Goal: Use online tool/utility: Utilize a website feature to perform a specific function

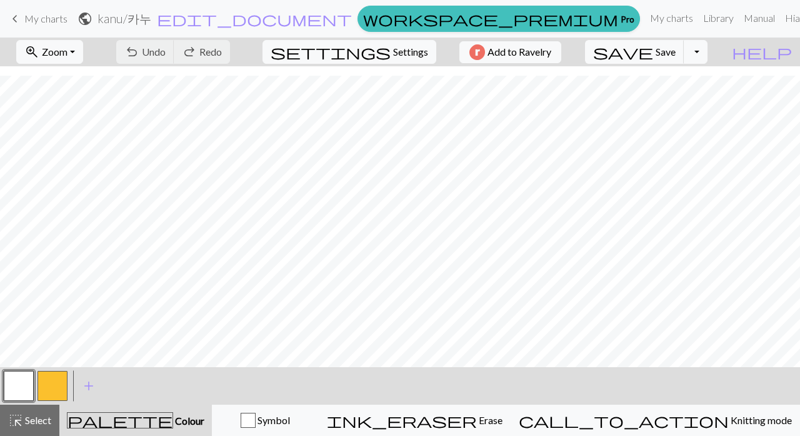
scroll to position [9, 0]
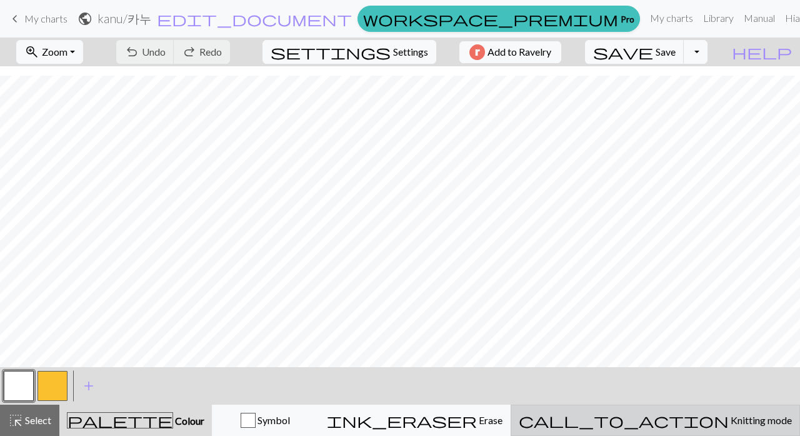
click at [729, 417] on span "Knitting mode" at bounding box center [760, 420] width 63 height 12
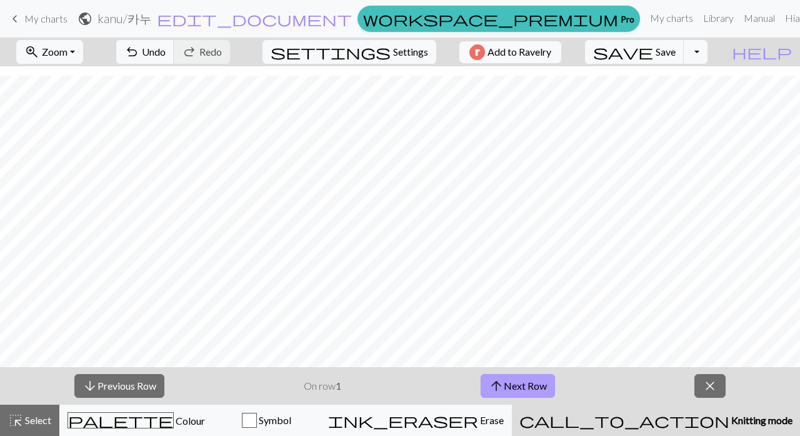
click at [522, 389] on button "arrow_upward Next Row" at bounding box center [518, 386] width 74 height 24
click at [138, 386] on button "arrow_downward Previous Row" at bounding box center [119, 386] width 90 height 24
click at [507, 382] on button "arrow_upward Next Row" at bounding box center [518, 386] width 74 height 24
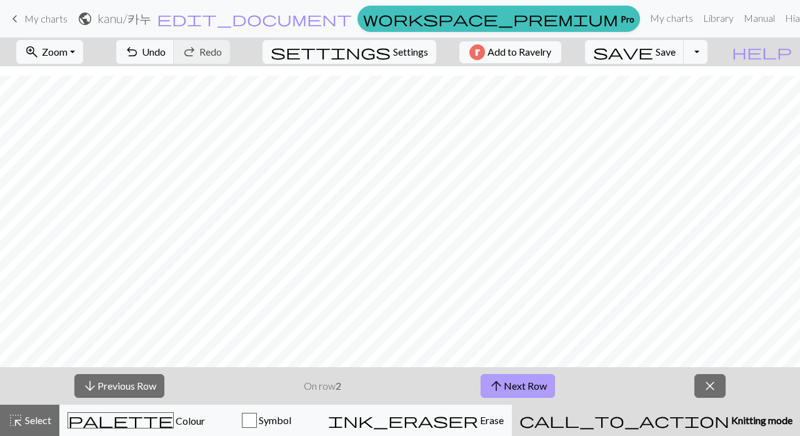
click at [507, 382] on button "arrow_upward Next Row" at bounding box center [518, 386] width 74 height 24
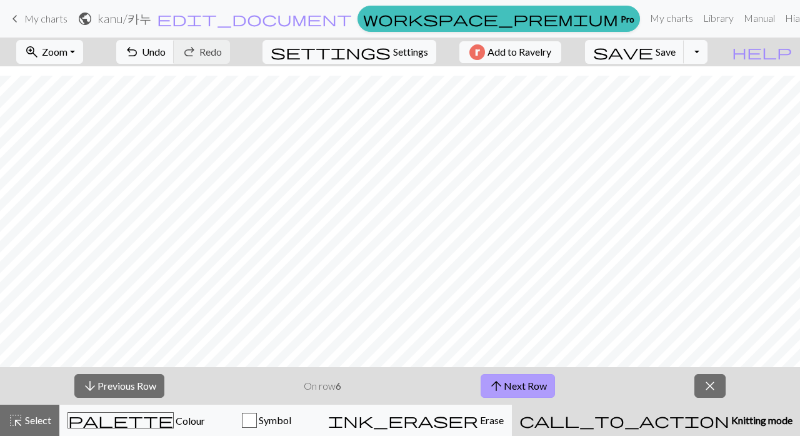
click at [507, 382] on button "arrow_upward Next Row" at bounding box center [518, 386] width 74 height 24
click at [507, 382] on button "arrow_upward Next Row" at bounding box center [519, 386] width 74 height 24
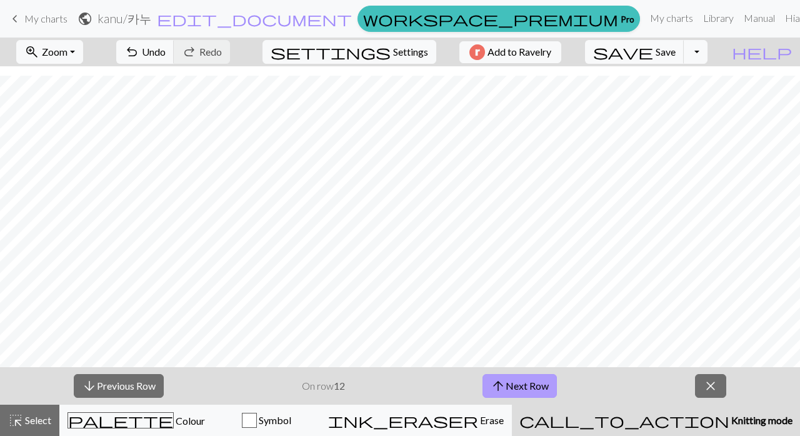
click at [507, 382] on button "arrow_upward Next Row" at bounding box center [519, 386] width 74 height 24
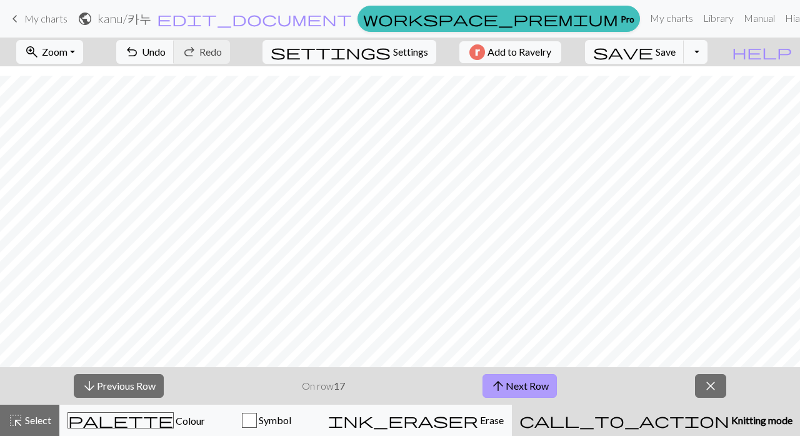
click at [507, 382] on button "arrow_upward Next Row" at bounding box center [519, 386] width 74 height 24
click at [507, 384] on button "arrow_upward Next Row" at bounding box center [519, 386] width 74 height 24
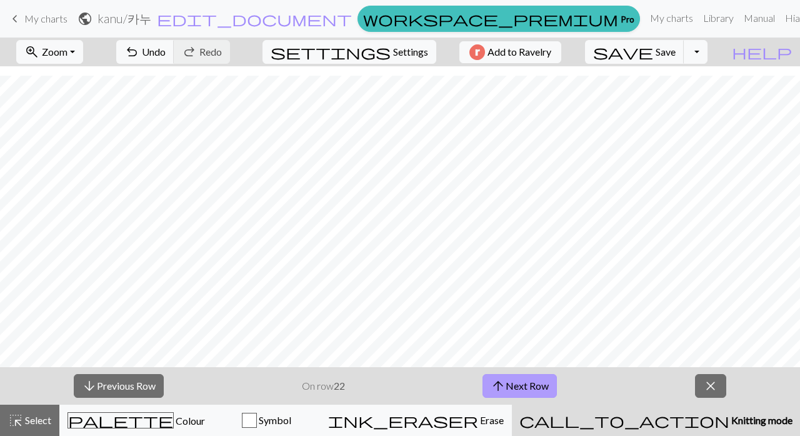
click at [507, 384] on button "arrow_upward Next Row" at bounding box center [519, 386] width 74 height 24
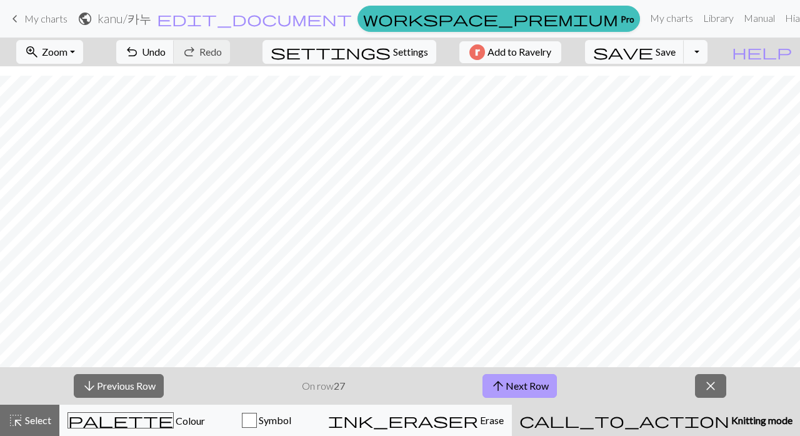
click at [507, 384] on button "arrow_upward Next Row" at bounding box center [519, 386] width 74 height 24
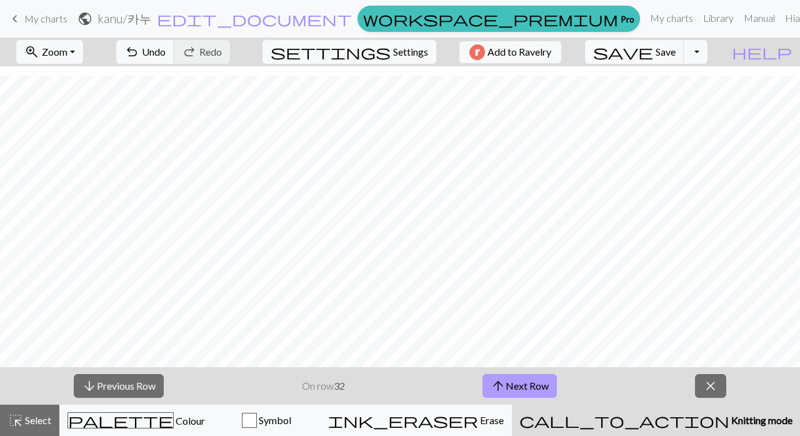
click at [507, 384] on button "arrow_upward Next Row" at bounding box center [519, 386] width 74 height 24
click at [100, 382] on button "arrow_downward Previous Row" at bounding box center [119, 386] width 90 height 24
click at [127, 384] on button "arrow_downward Previous Row" at bounding box center [119, 386] width 90 height 24
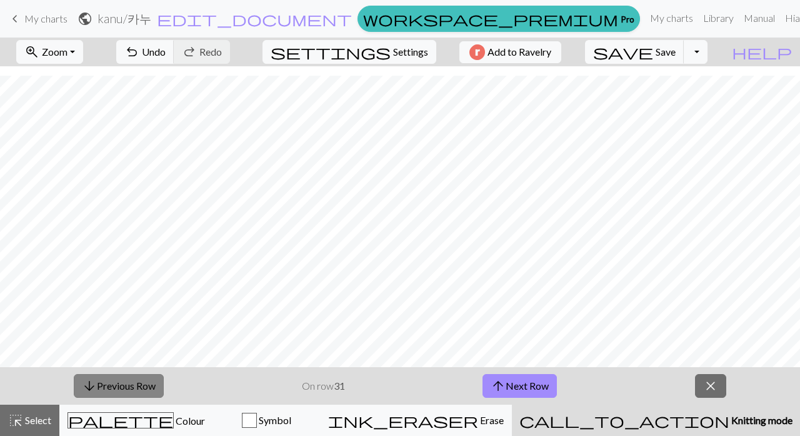
click at [124, 375] on button "arrow_downward Previous Row" at bounding box center [119, 386] width 90 height 24
click at [127, 384] on button "arrow_downward Previous Row" at bounding box center [119, 386] width 90 height 24
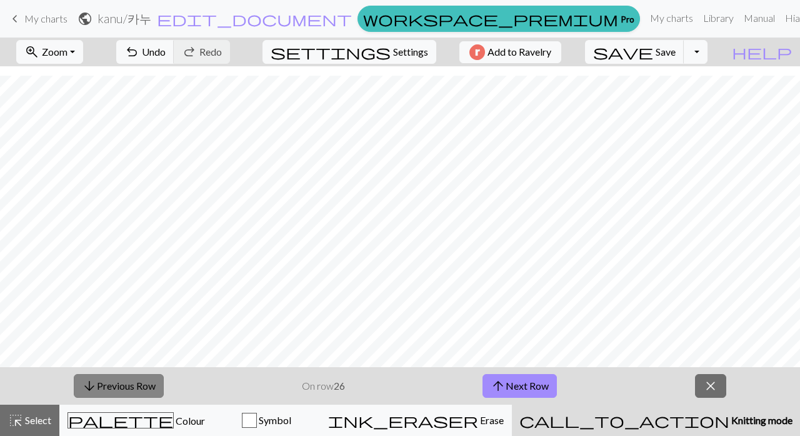
click at [127, 386] on button "arrow_downward Previous Row" at bounding box center [119, 386] width 90 height 24
click at [129, 380] on button "arrow_downward Previous Row" at bounding box center [119, 386] width 90 height 24
